Goal: Information Seeking & Learning: Learn about a topic

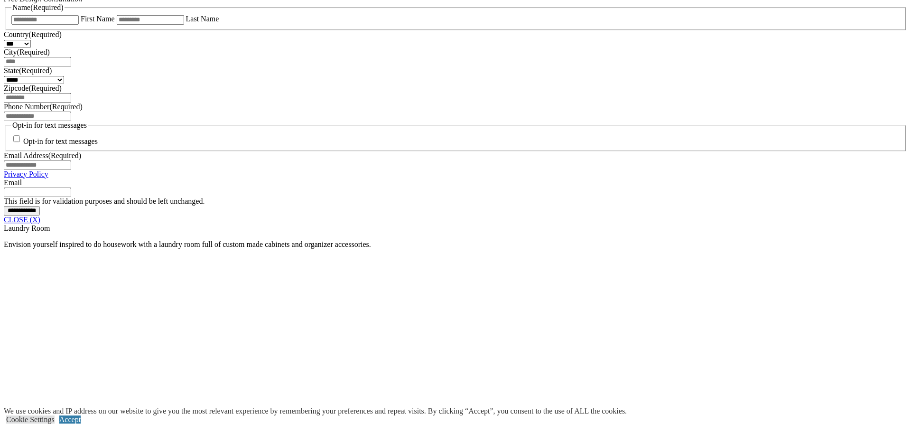
scroll to position [678, 0]
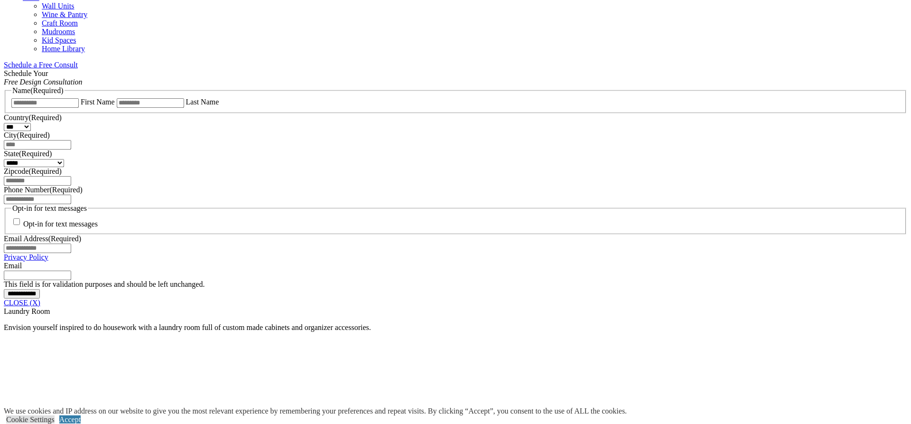
scroll to position [581, 0]
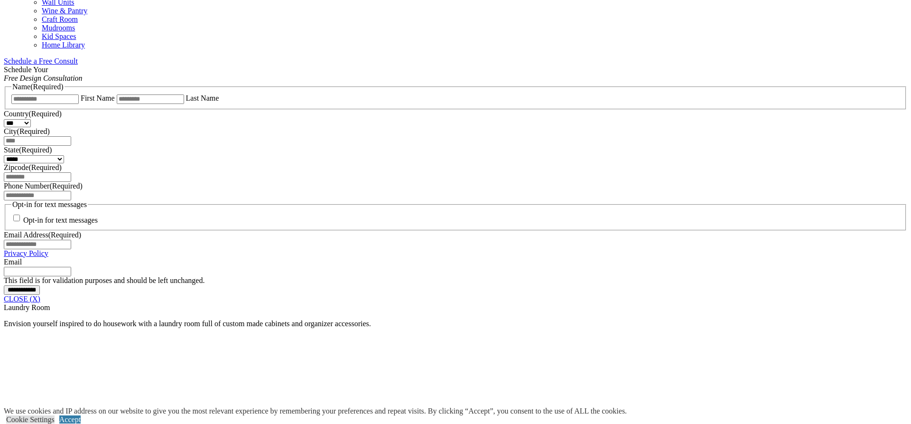
click at [78, 57] on span "Schedule a Free Consult (opens a dropdown menu)" at bounding box center [78, 61] width 0 height 8
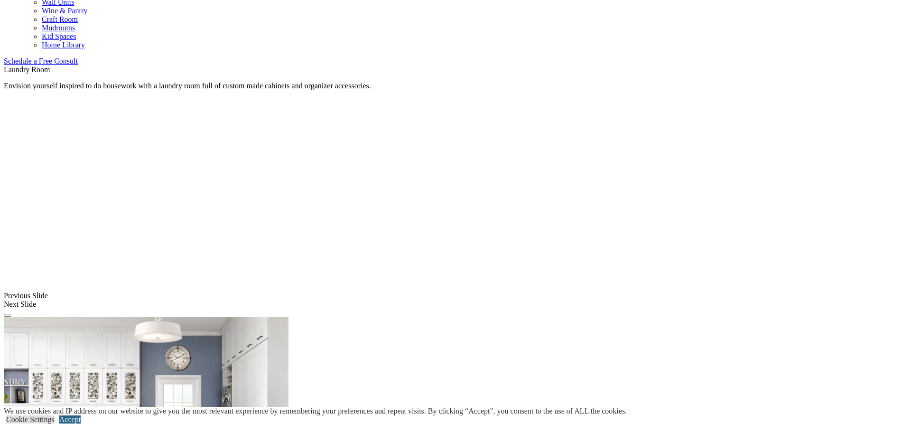
click at [81, 415] on link "Accept" at bounding box center [69, 419] width 21 height 8
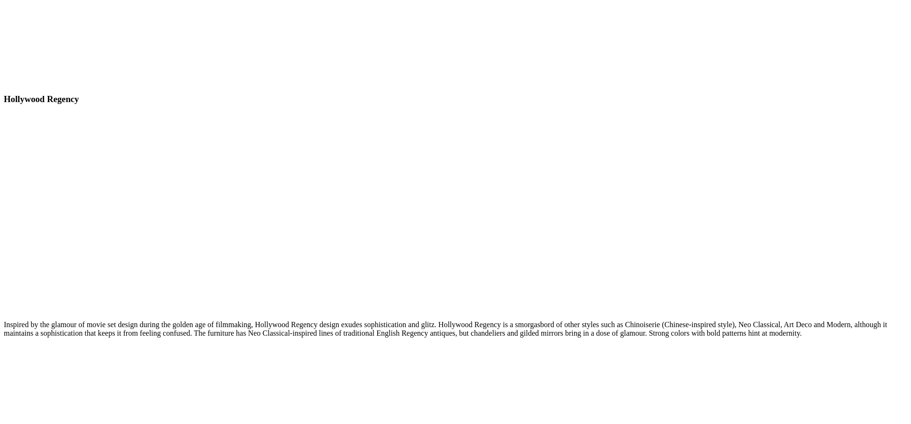
scroll to position [5179, 0]
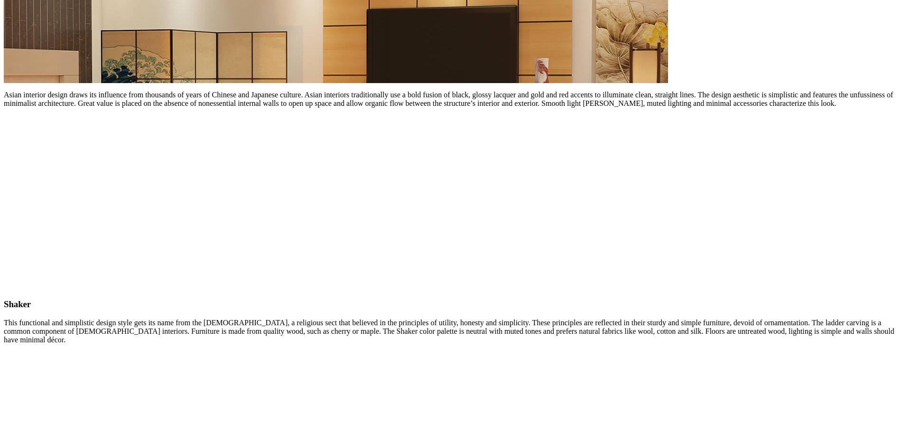
scroll to position [4138, 0]
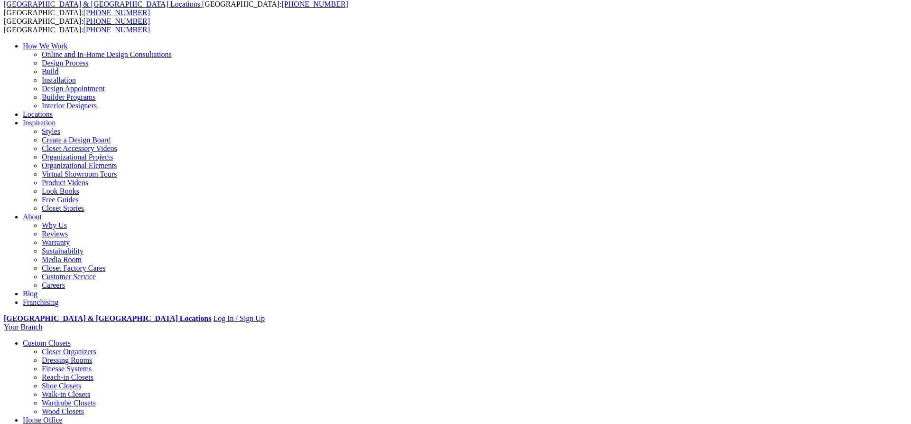
scroll to position [0, 0]
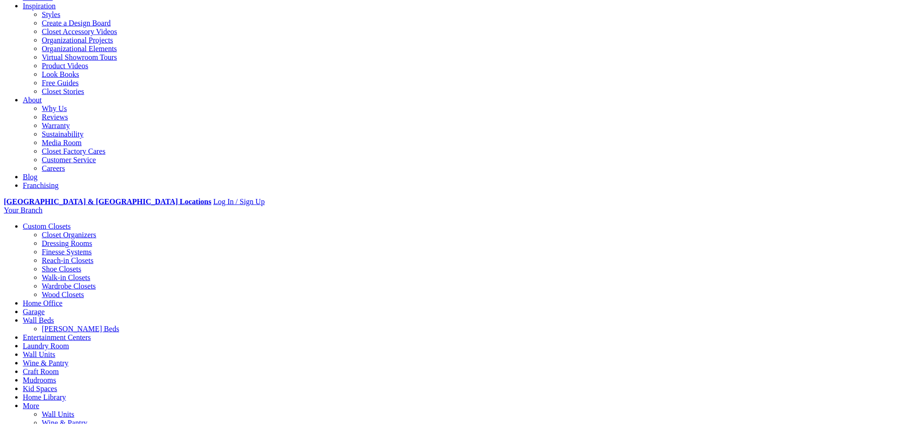
scroll to position [194, 0]
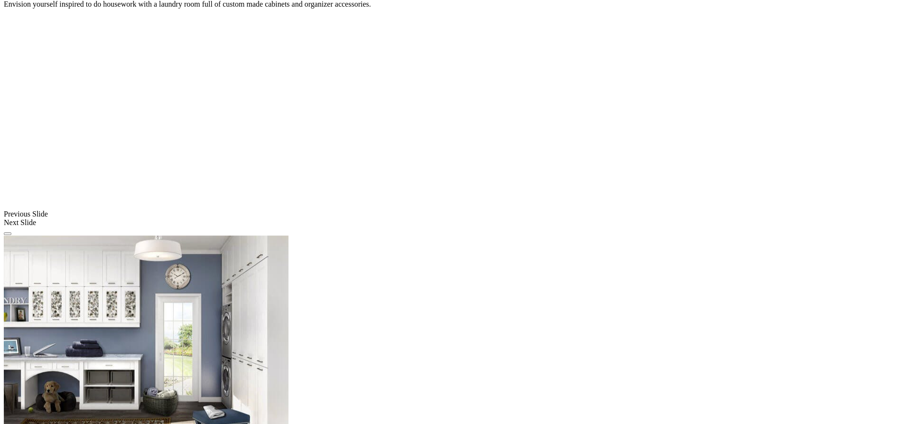
scroll to position [704, 0]
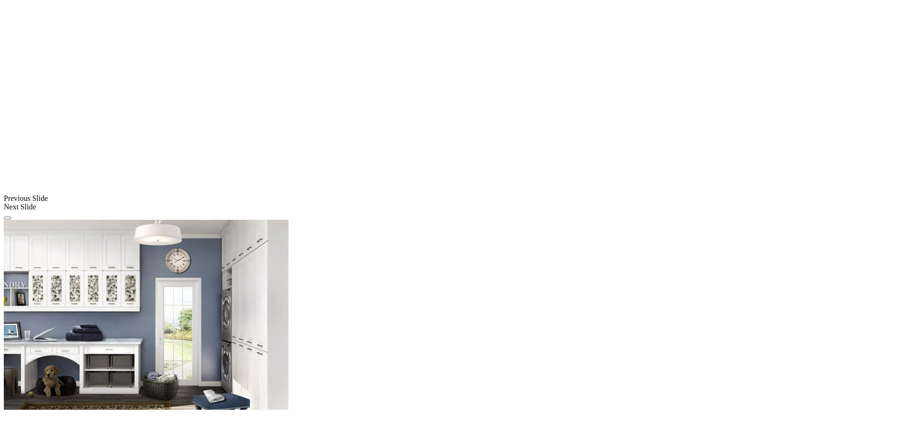
drag, startPoint x: 805, startPoint y: 176, endPoint x: 787, endPoint y: 181, distance: 19.4
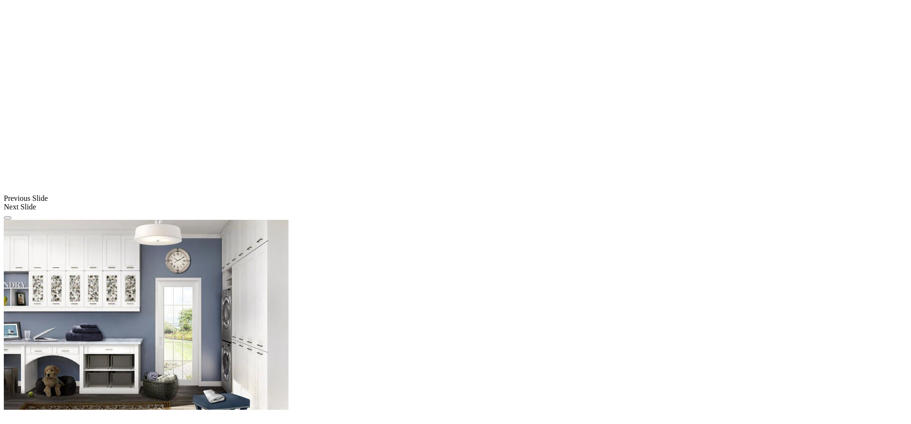
drag, startPoint x: 722, startPoint y: 26, endPoint x: 723, endPoint y: 67, distance: 41.3
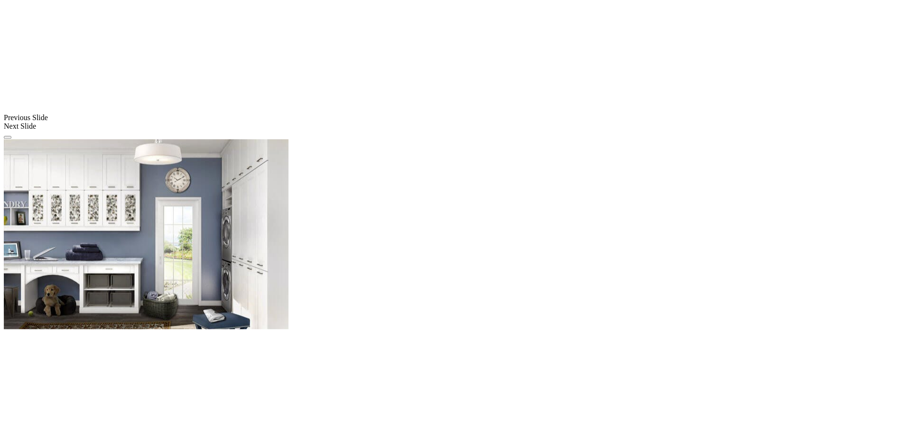
scroll to position [801, 0]
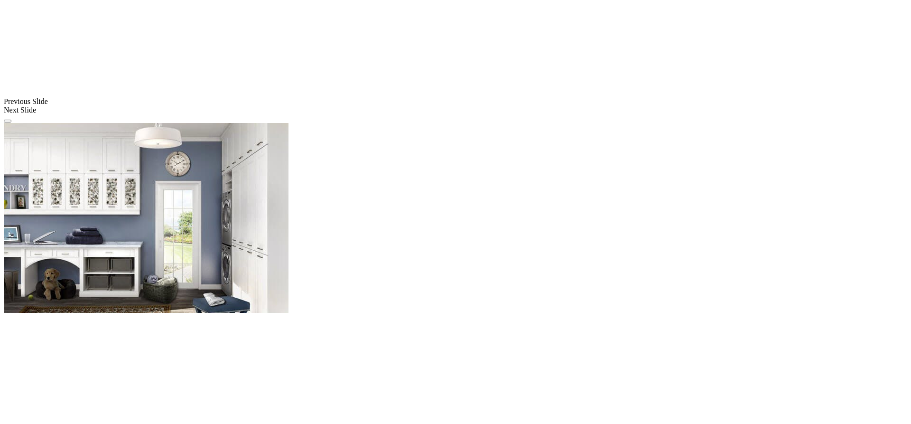
drag, startPoint x: 727, startPoint y: 203, endPoint x: 732, endPoint y: 201, distance: 5.1
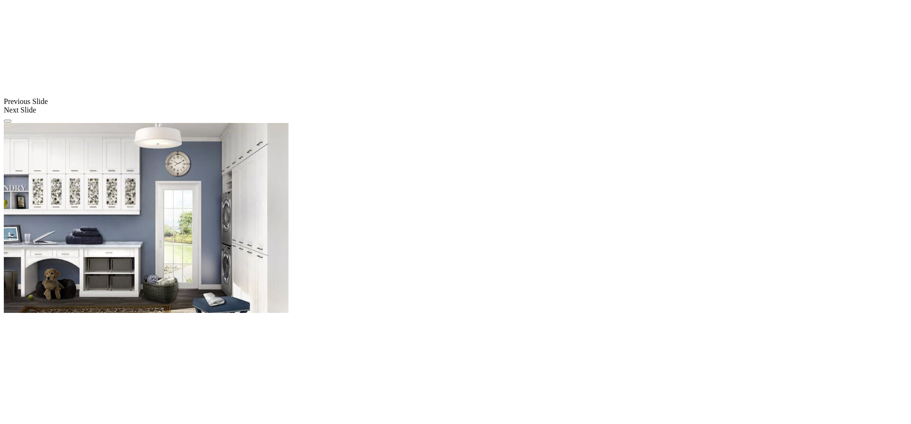
drag, startPoint x: 523, startPoint y: 107, endPoint x: 536, endPoint y: 114, distance: 14.7
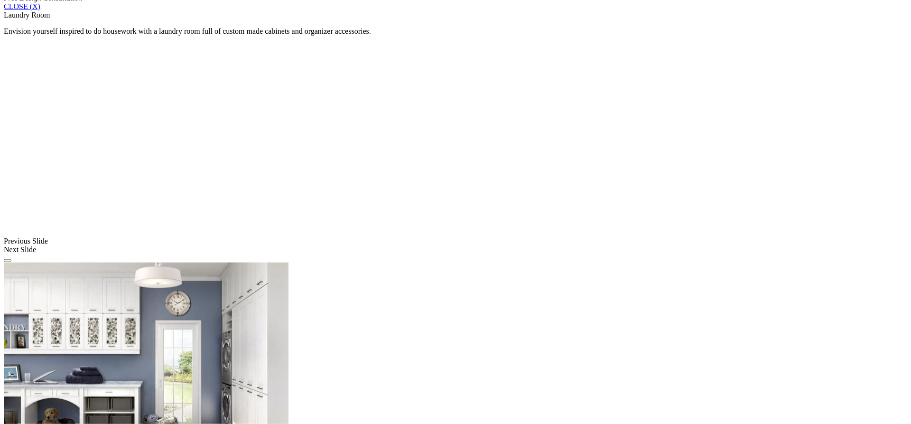
scroll to position [559, 0]
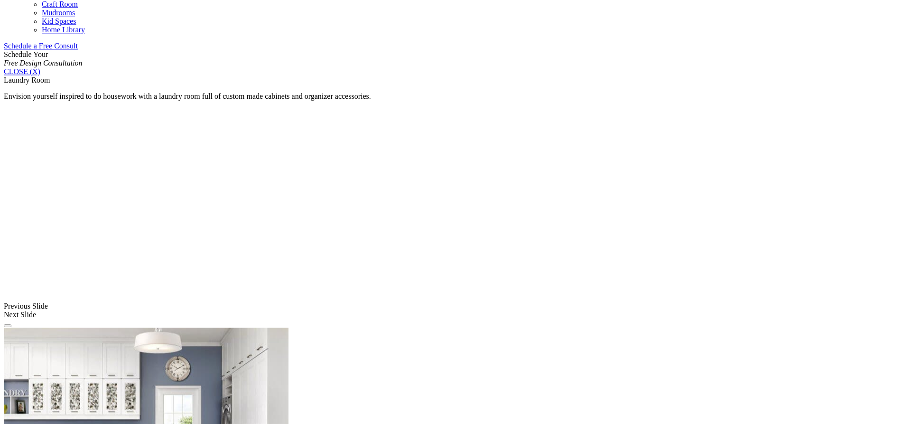
scroll to position [655, 0]
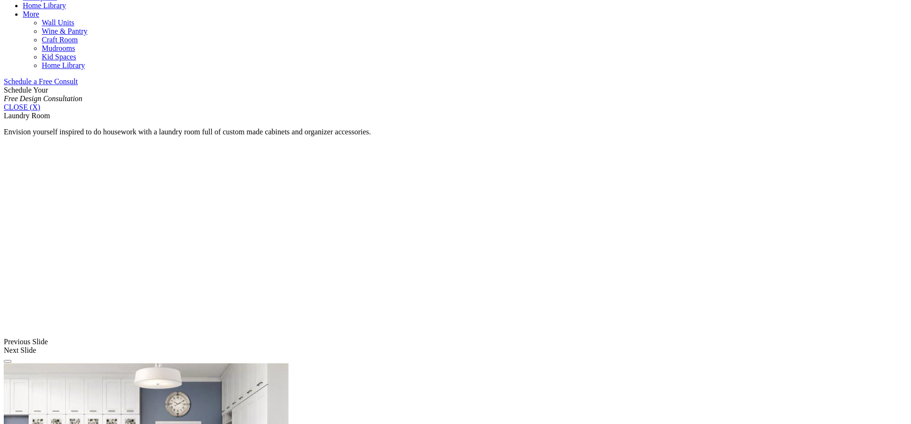
scroll to position [317, 0]
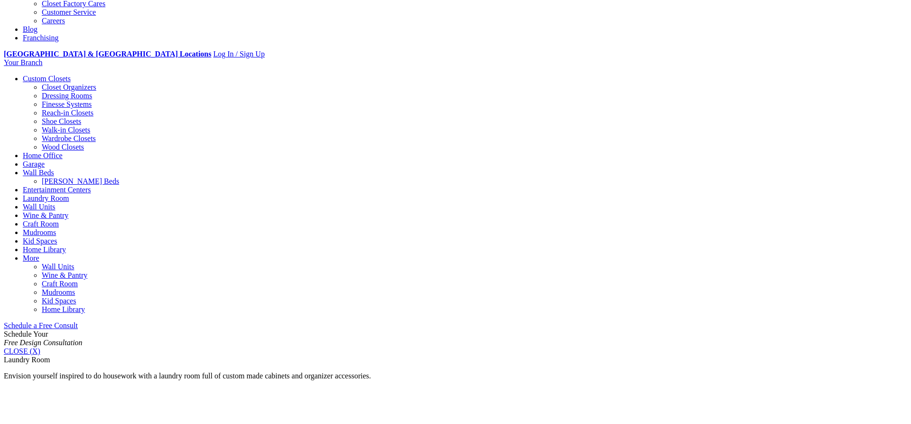
click at [55, 203] on link "Wall Units" at bounding box center [39, 207] width 32 height 8
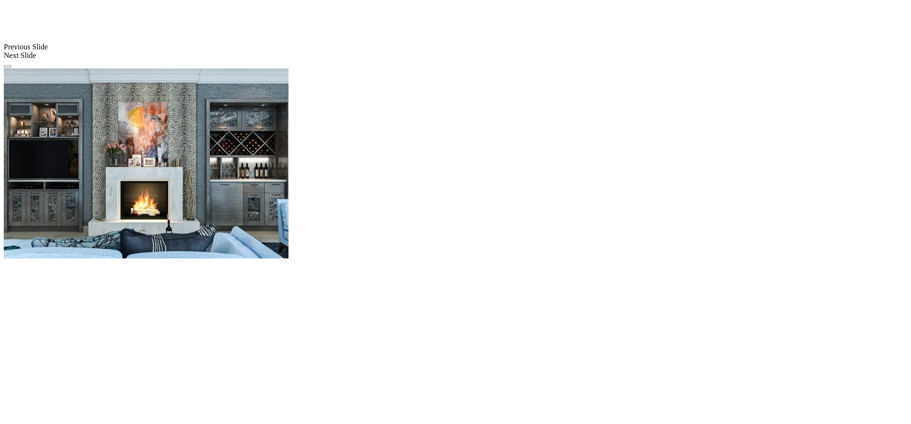
scroll to position [871, 0]
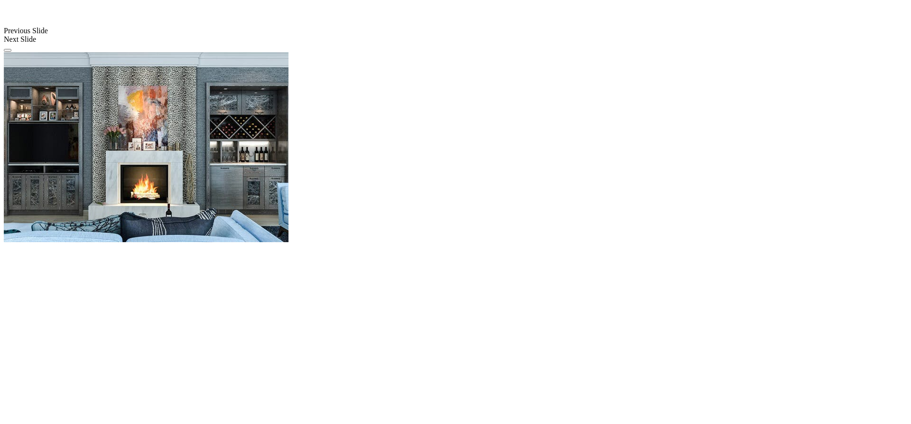
drag, startPoint x: 252, startPoint y: 314, endPoint x: 260, endPoint y: 314, distance: 7.1
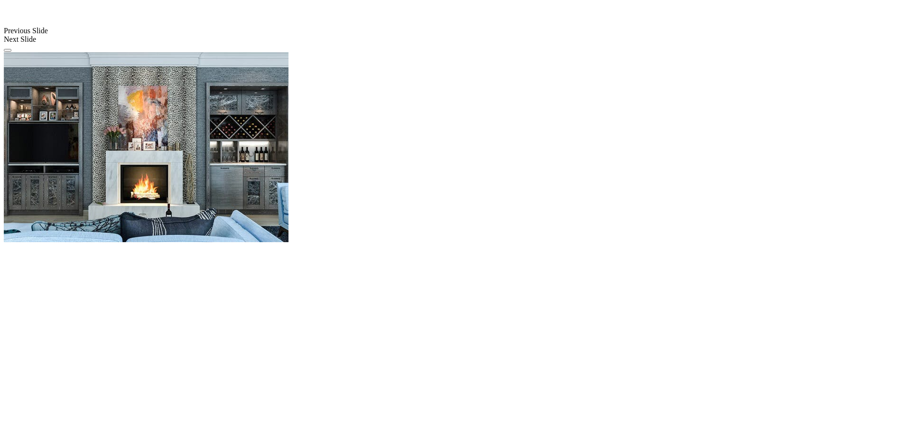
drag, startPoint x: 183, startPoint y: 202, endPoint x: 189, endPoint y: 200, distance: 6.5
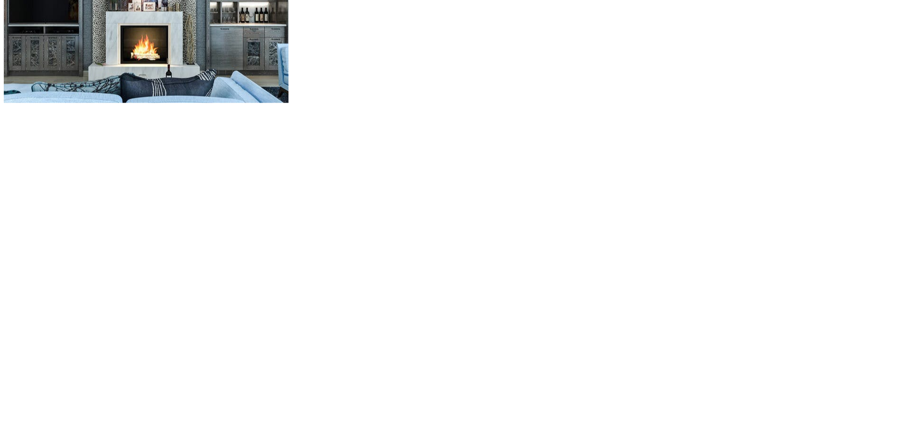
scroll to position [1016, 0]
